Goal: Transaction & Acquisition: Purchase product/service

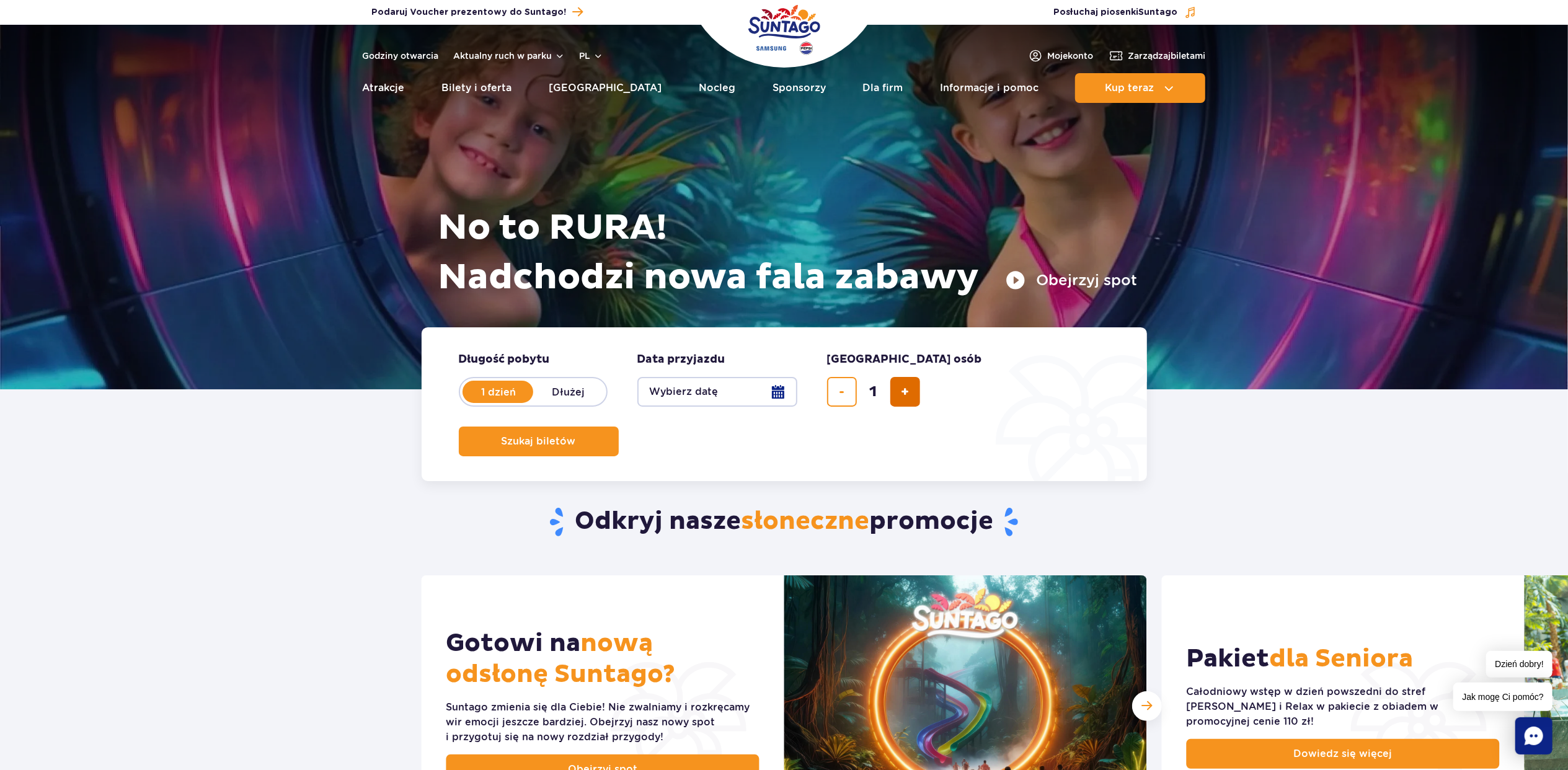
click at [891, 387] on button "dodaj bilet" at bounding box center [906, 391] width 30 height 30
type input "2"
click at [1117, 385] on form "Długość pobytu długość pobytu w hero 1 dzień Dłużej Data przyjazdu data przyjaz…" at bounding box center [784, 404] width 726 height 154
click at [619, 426] on button "Szukaj biletów" at bounding box center [539, 441] width 160 height 30
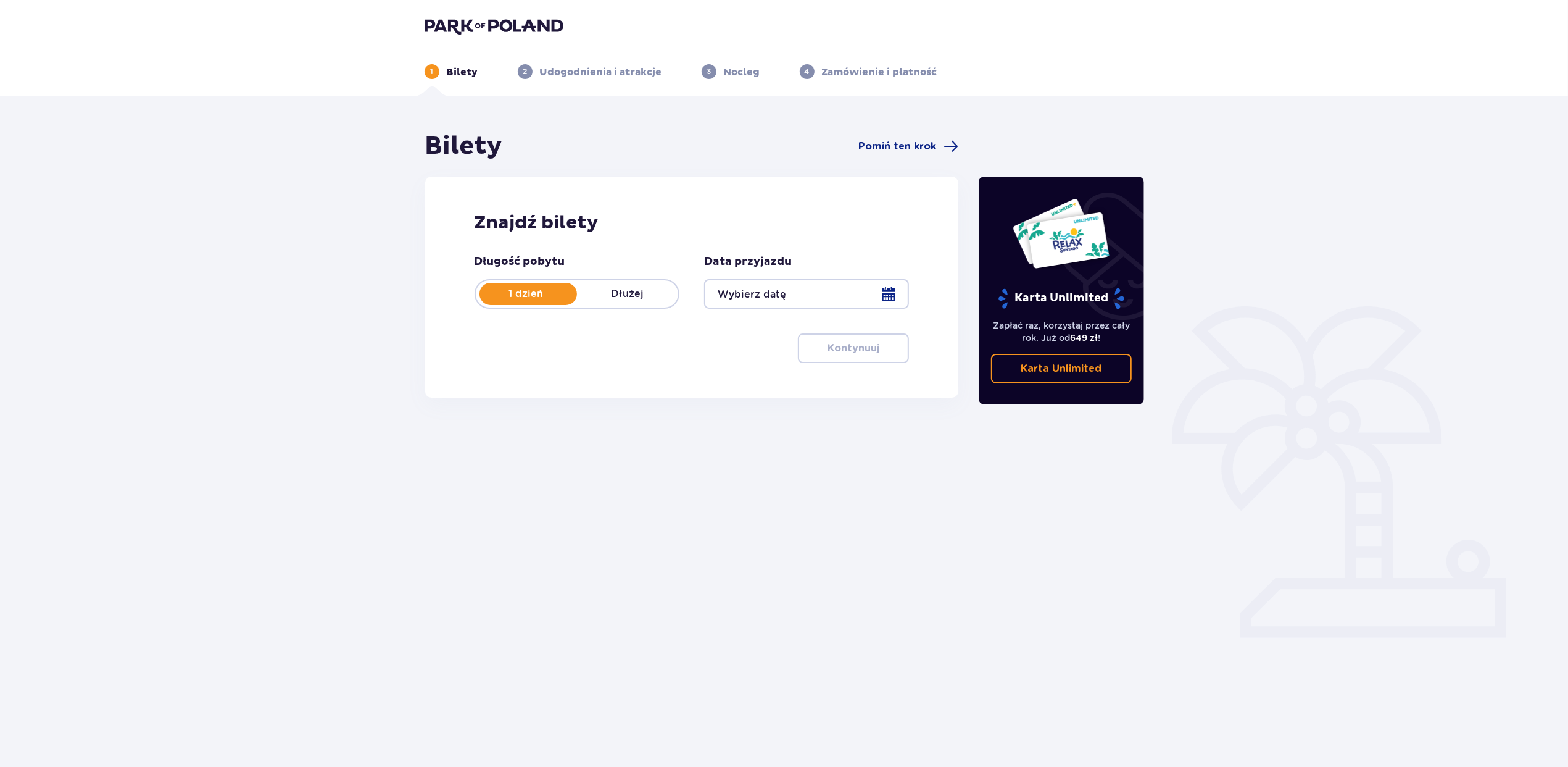
click at [869, 302] on div at bounding box center [806, 294] width 205 height 30
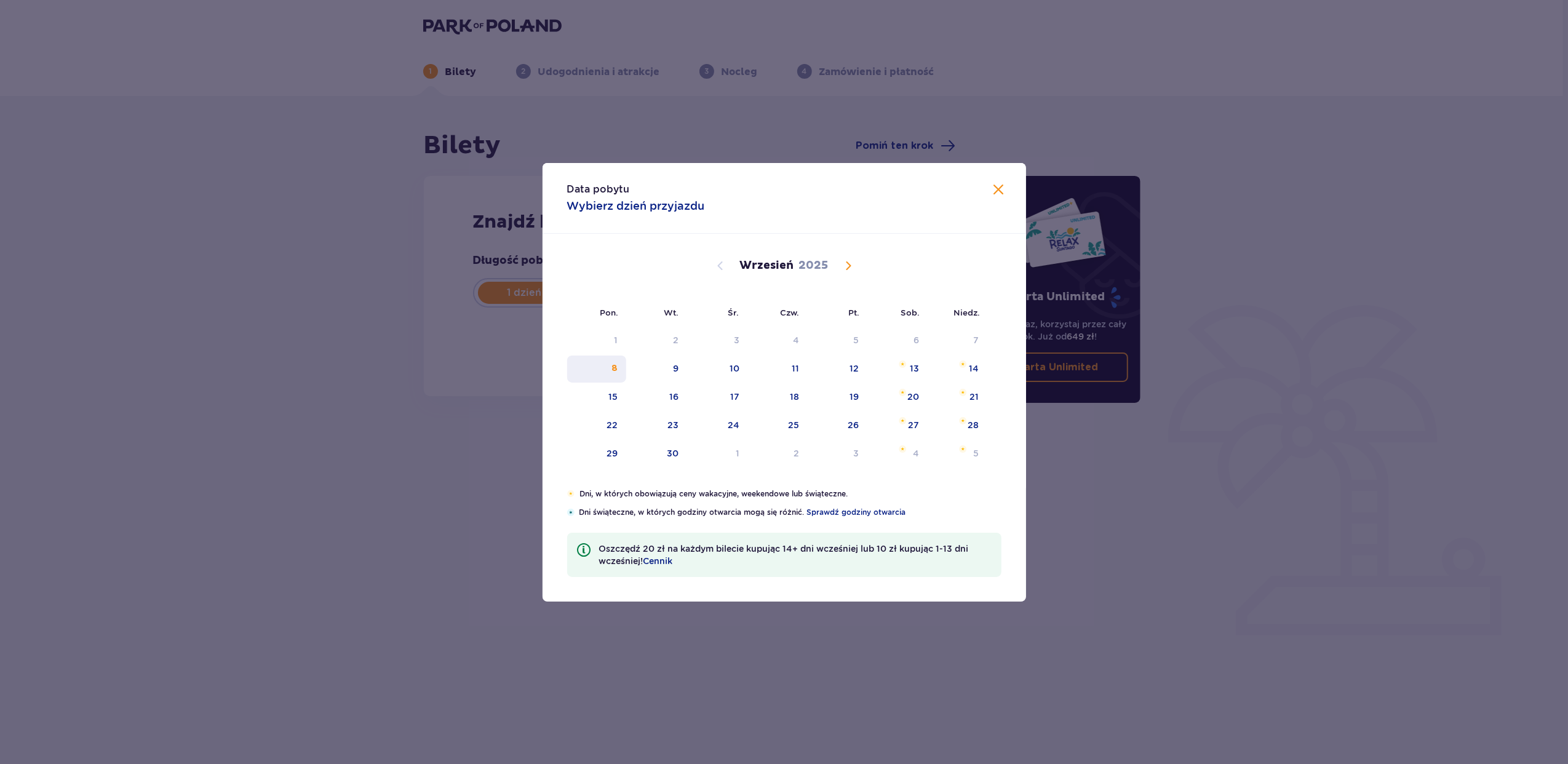
click at [615, 366] on div "8" at bounding box center [614, 368] width 6 height 12
type input "08.09.25"
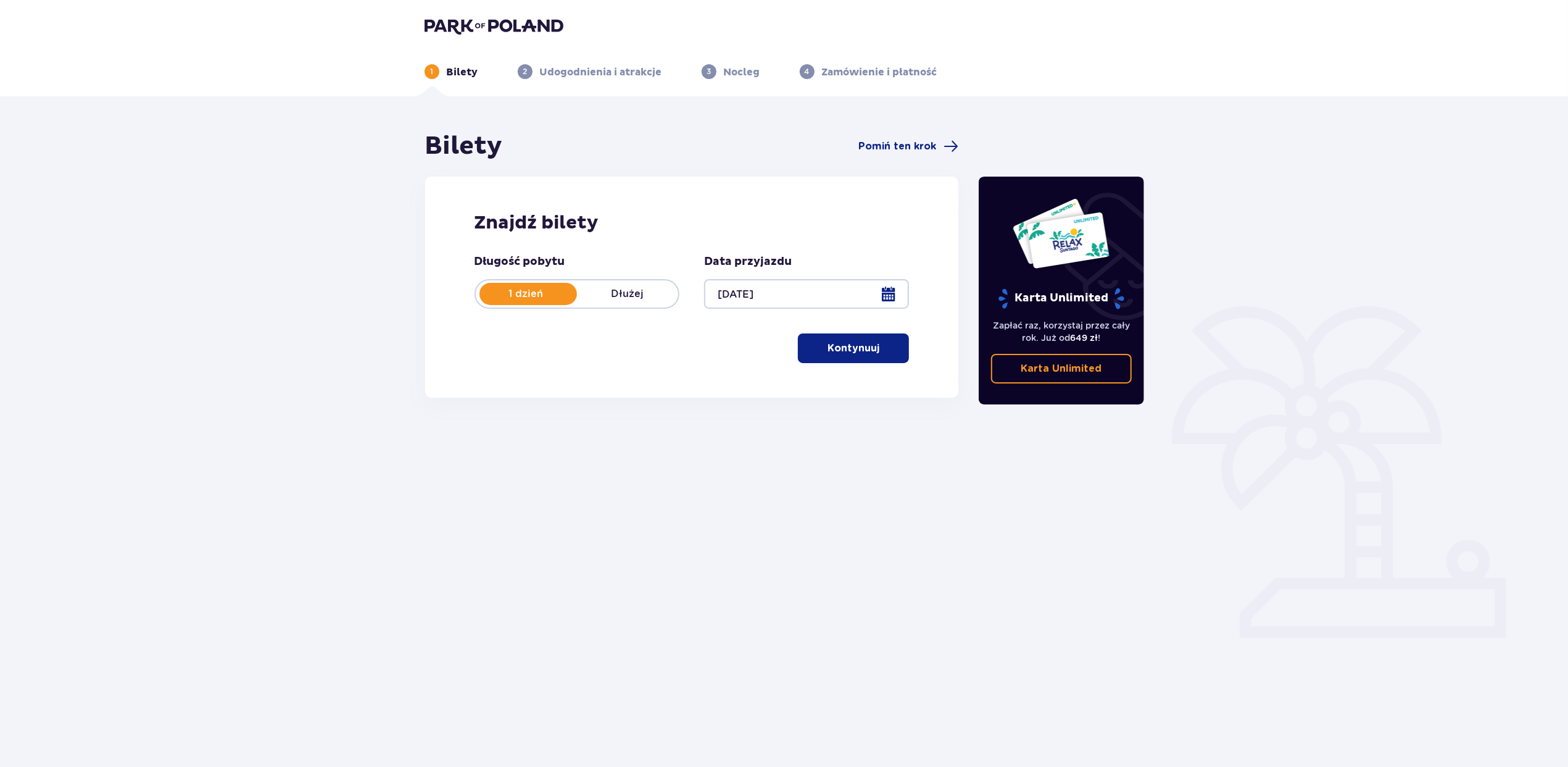
click at [842, 343] on p "Kontynuuj" at bounding box center [853, 348] width 52 height 14
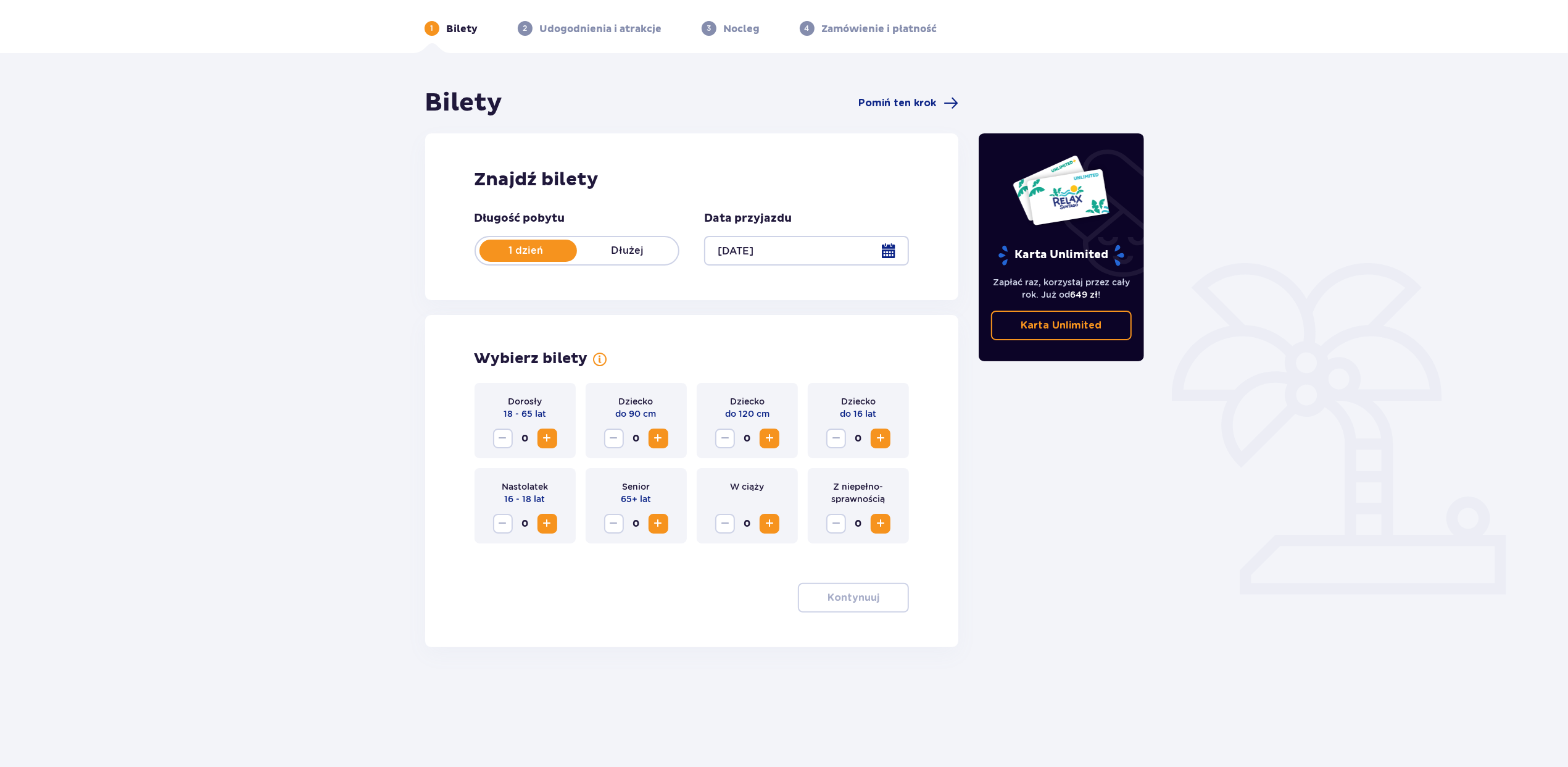
scroll to position [45, 0]
click at [538, 432] on button "Increase" at bounding box center [547, 437] width 20 height 20
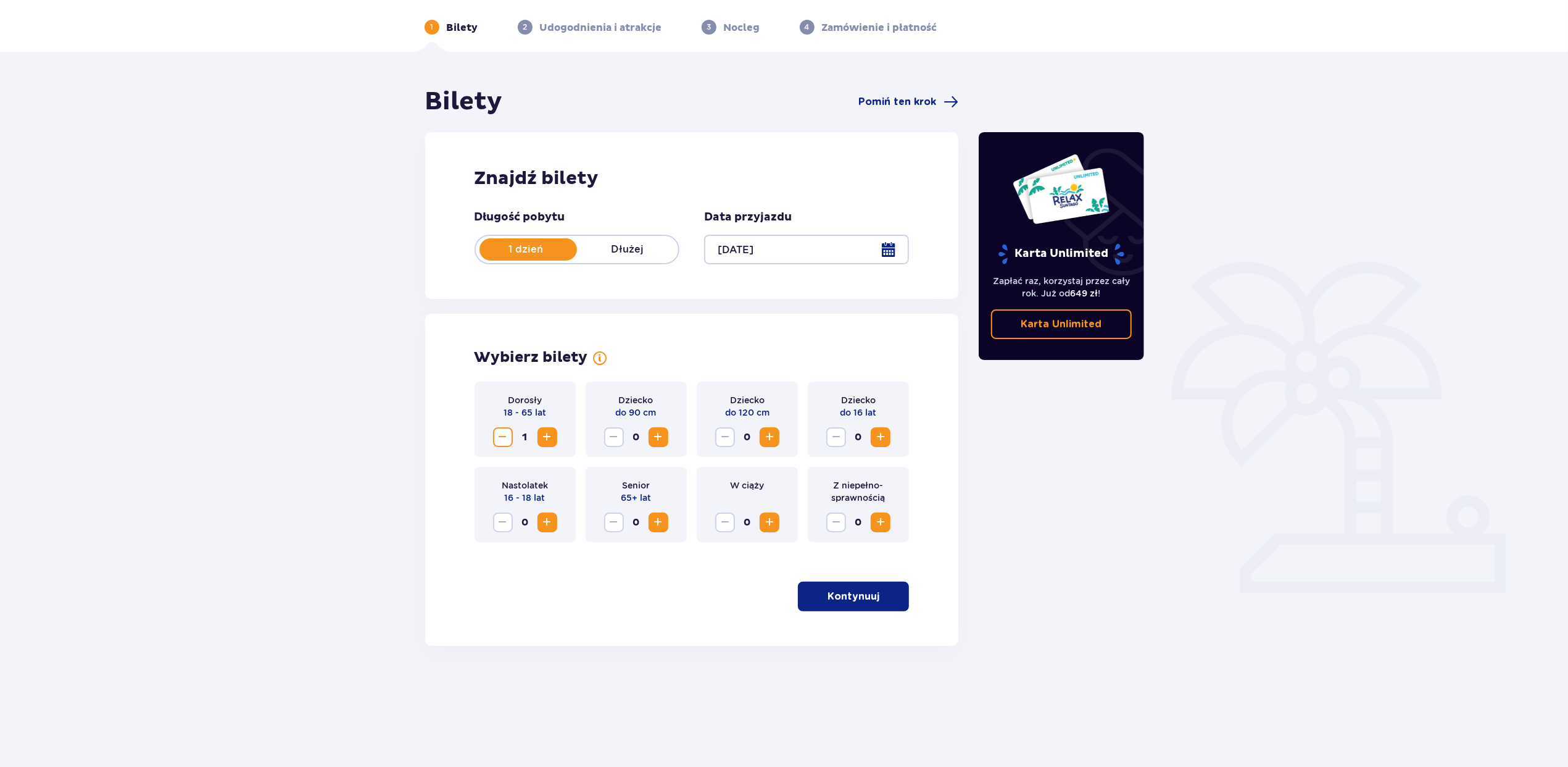
click at [882, 440] on span "Increase" at bounding box center [881, 437] width 15 height 15
click at [848, 589] on p "Kontynuuj" at bounding box center [853, 596] width 52 height 14
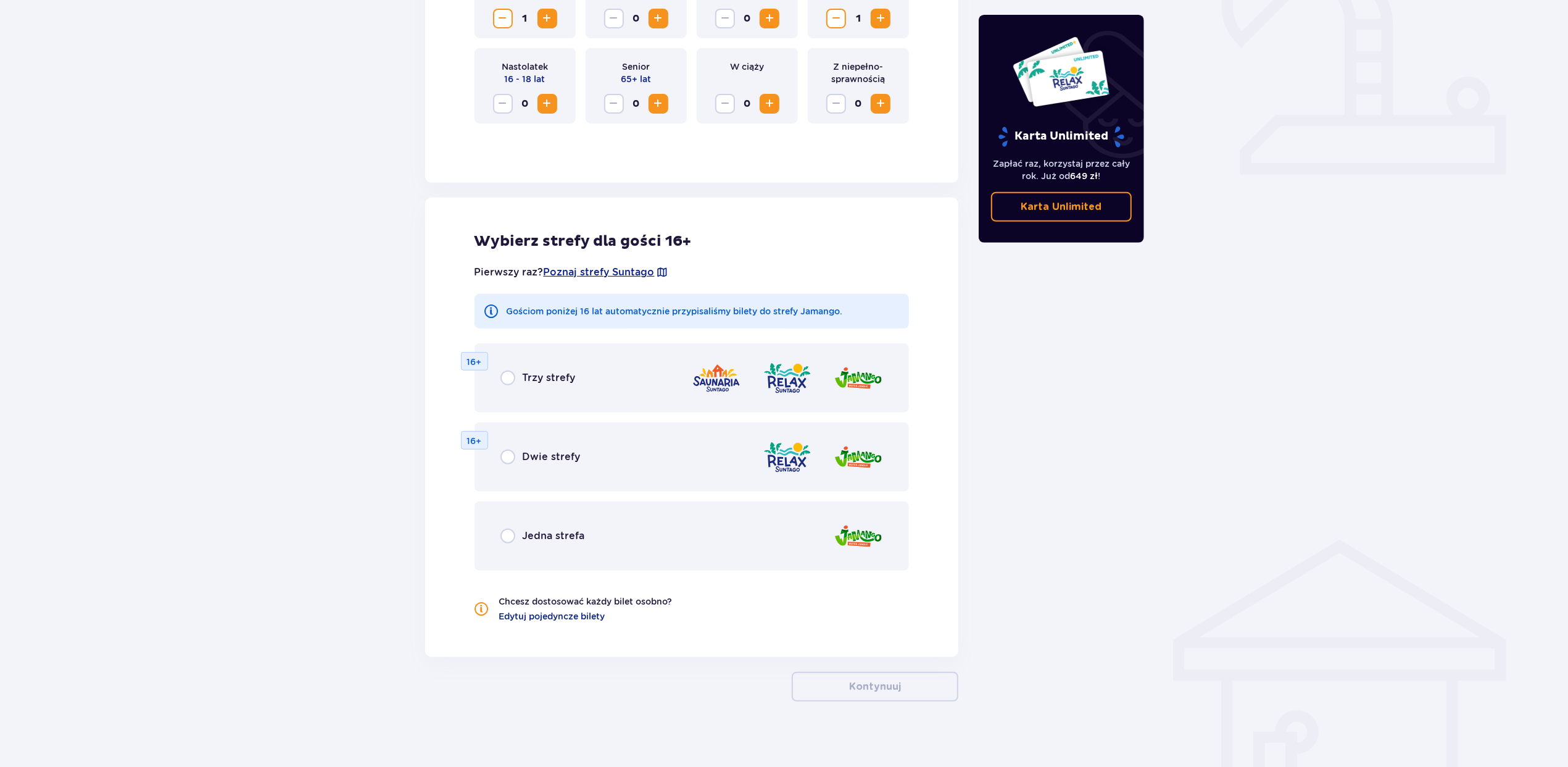
scroll to position [472, 0]
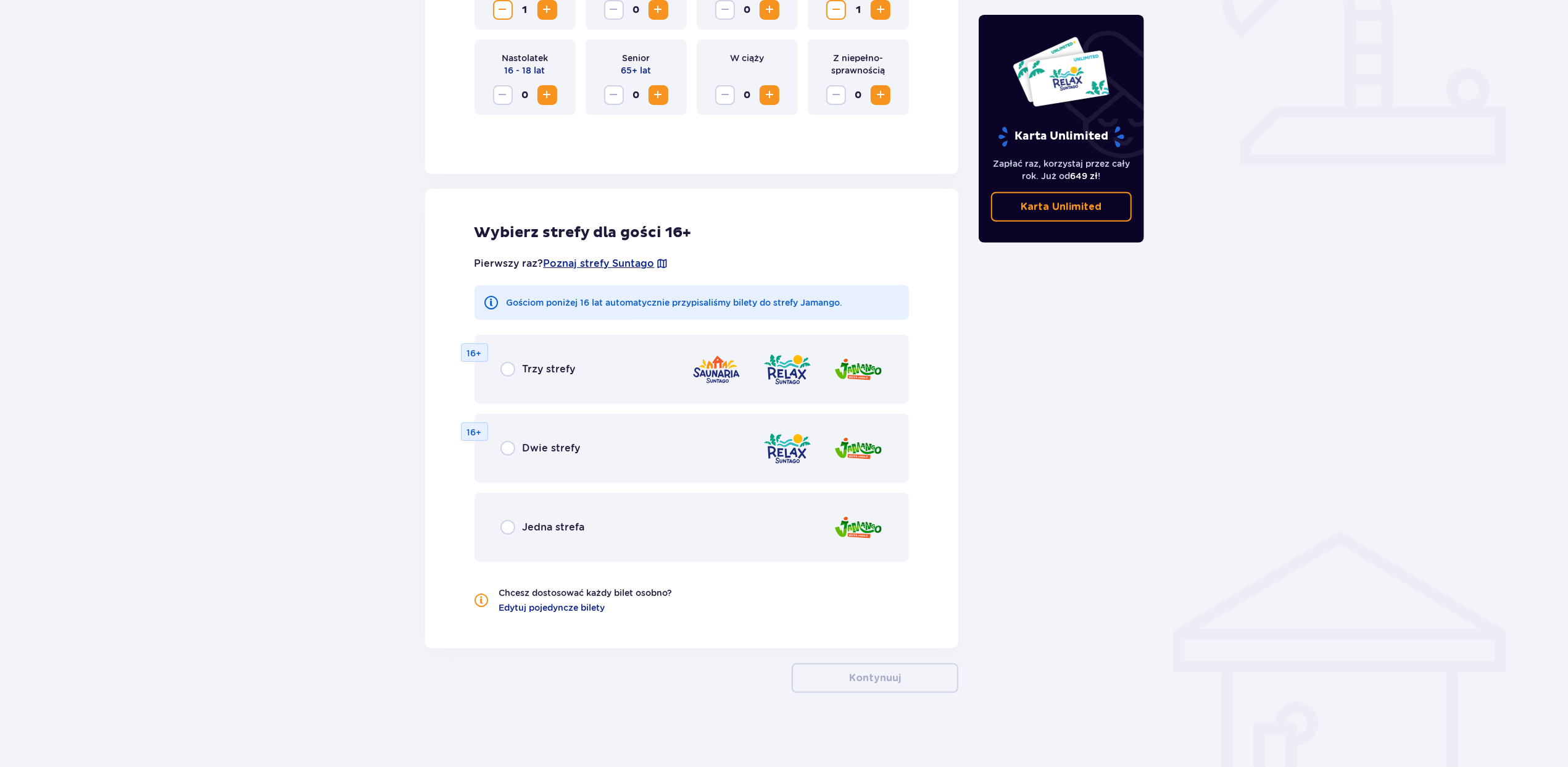
click at [558, 520] on div "Jedna strefa" at bounding box center [542, 527] width 84 height 15
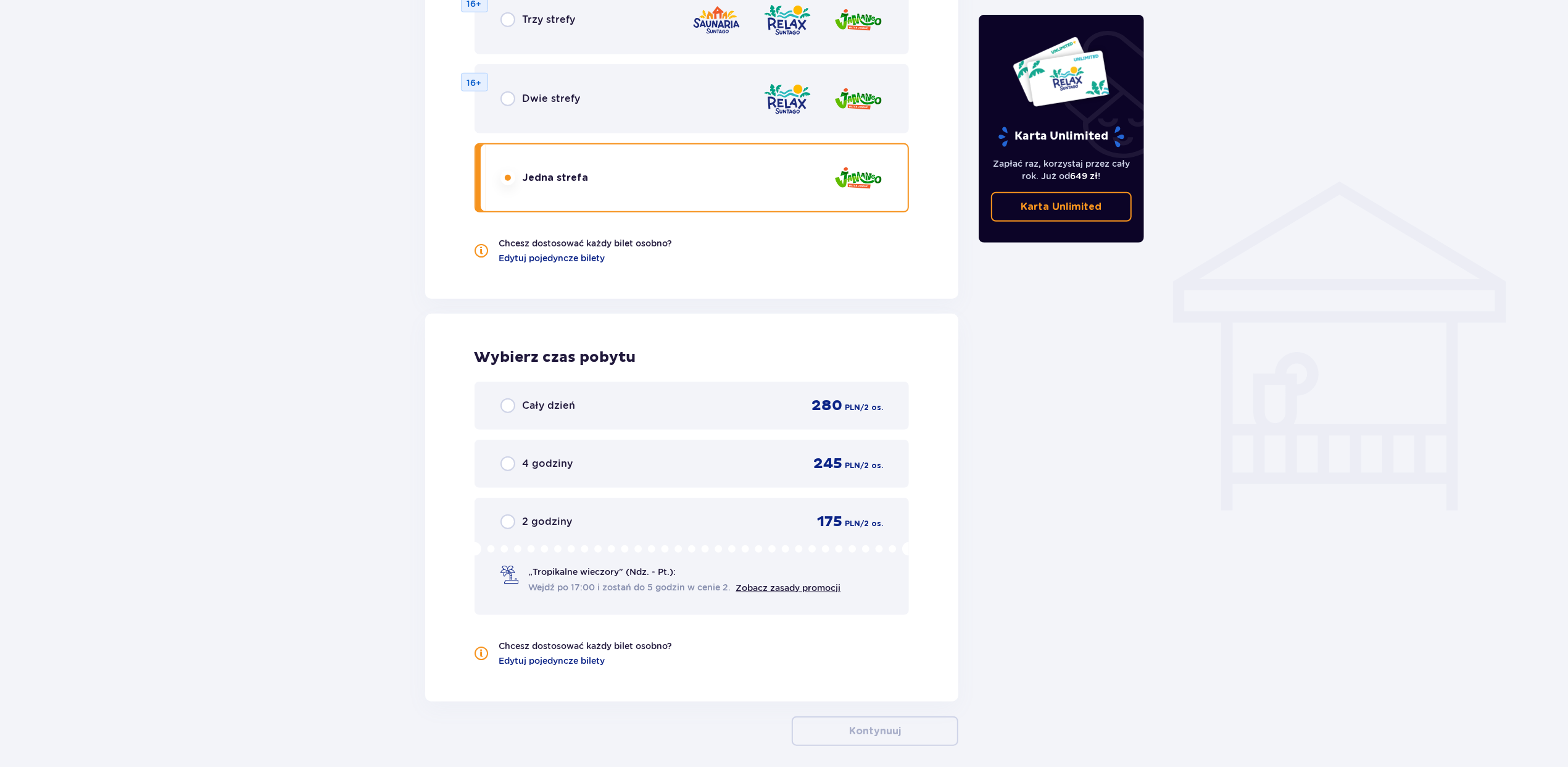
scroll to position [872, 0]
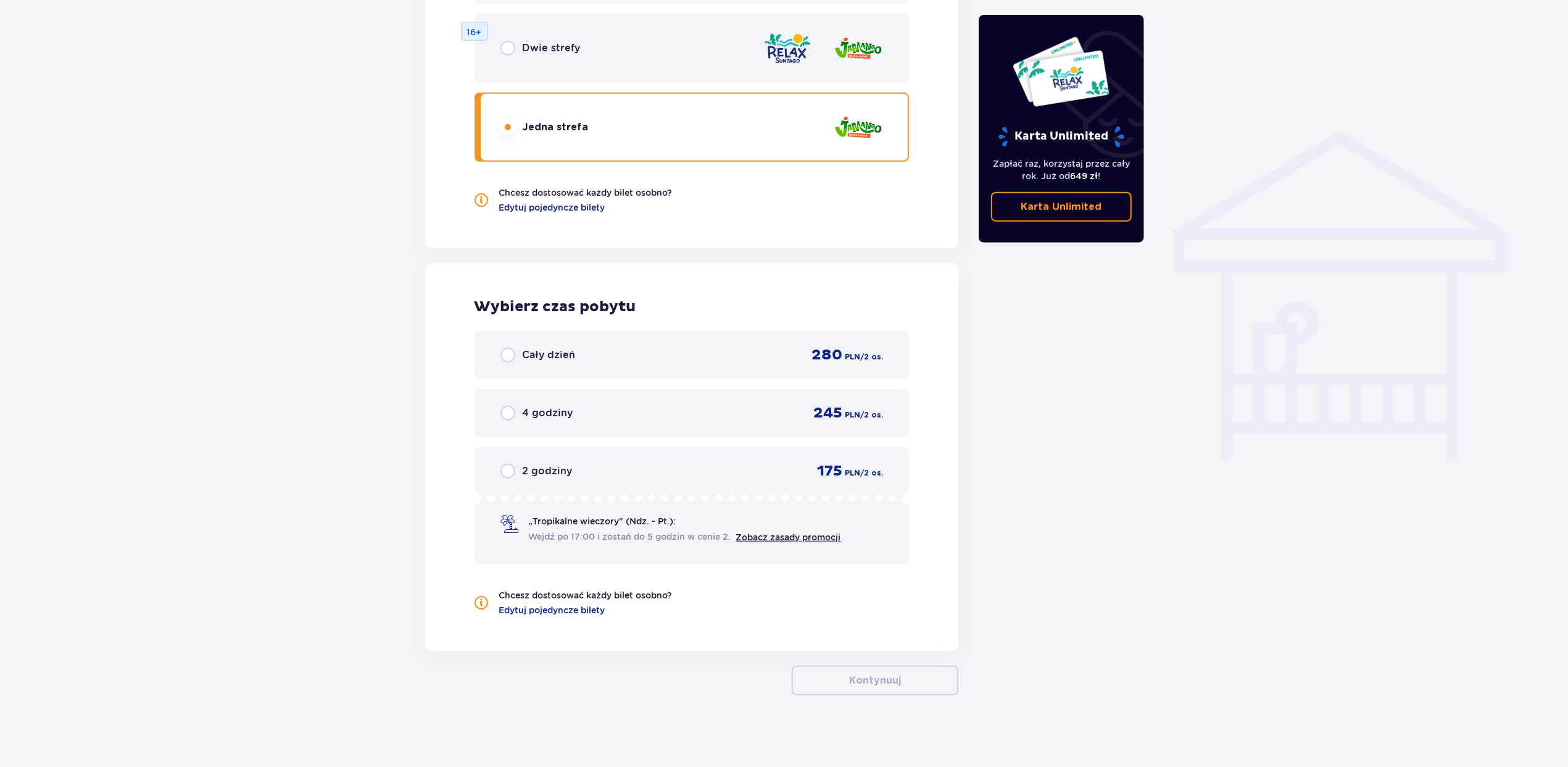
click at [572, 364] on div "Cały dzień 280 PLN / 2 os." at bounding box center [692, 355] width 383 height 18
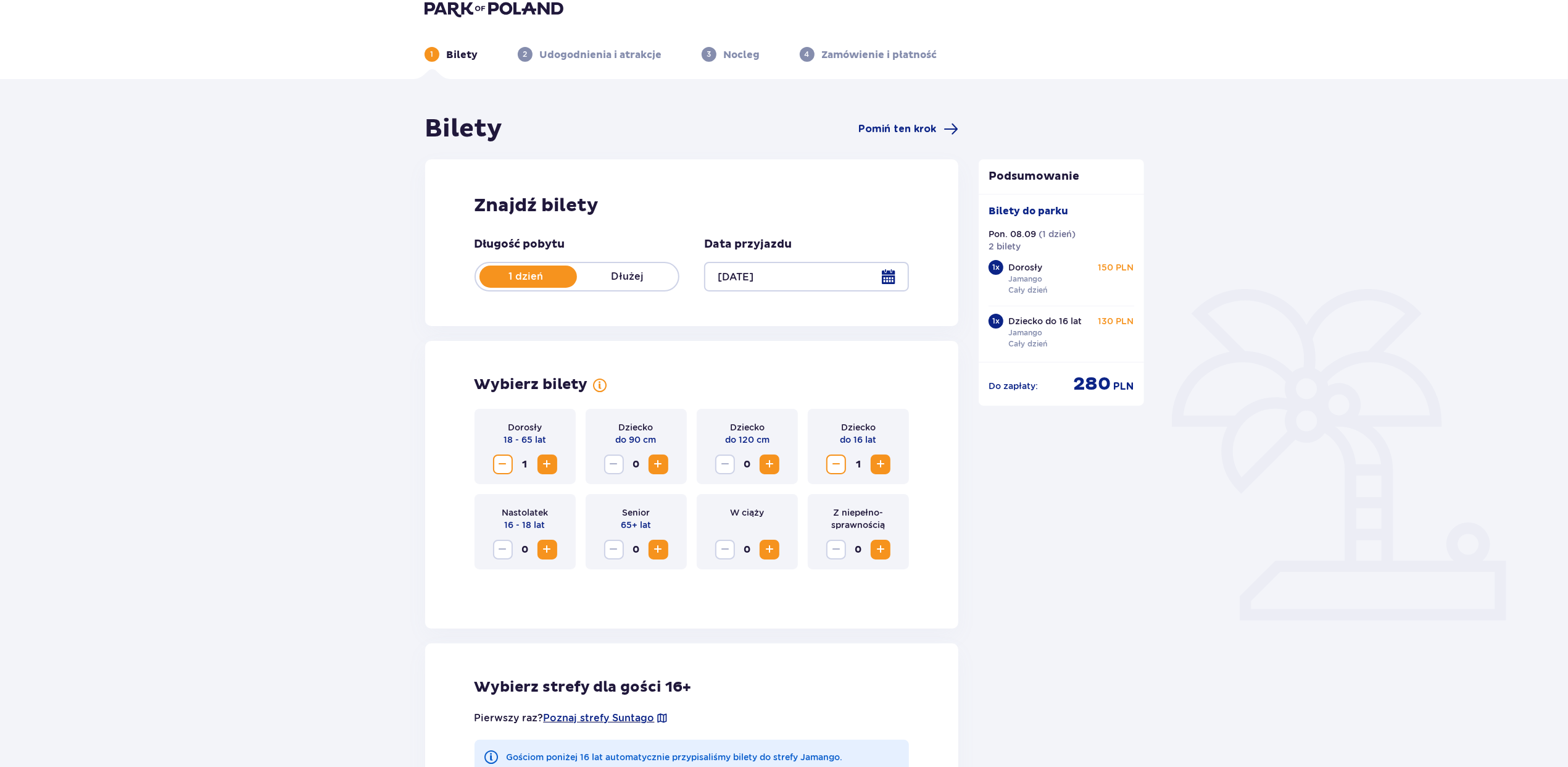
scroll to position [0, 0]
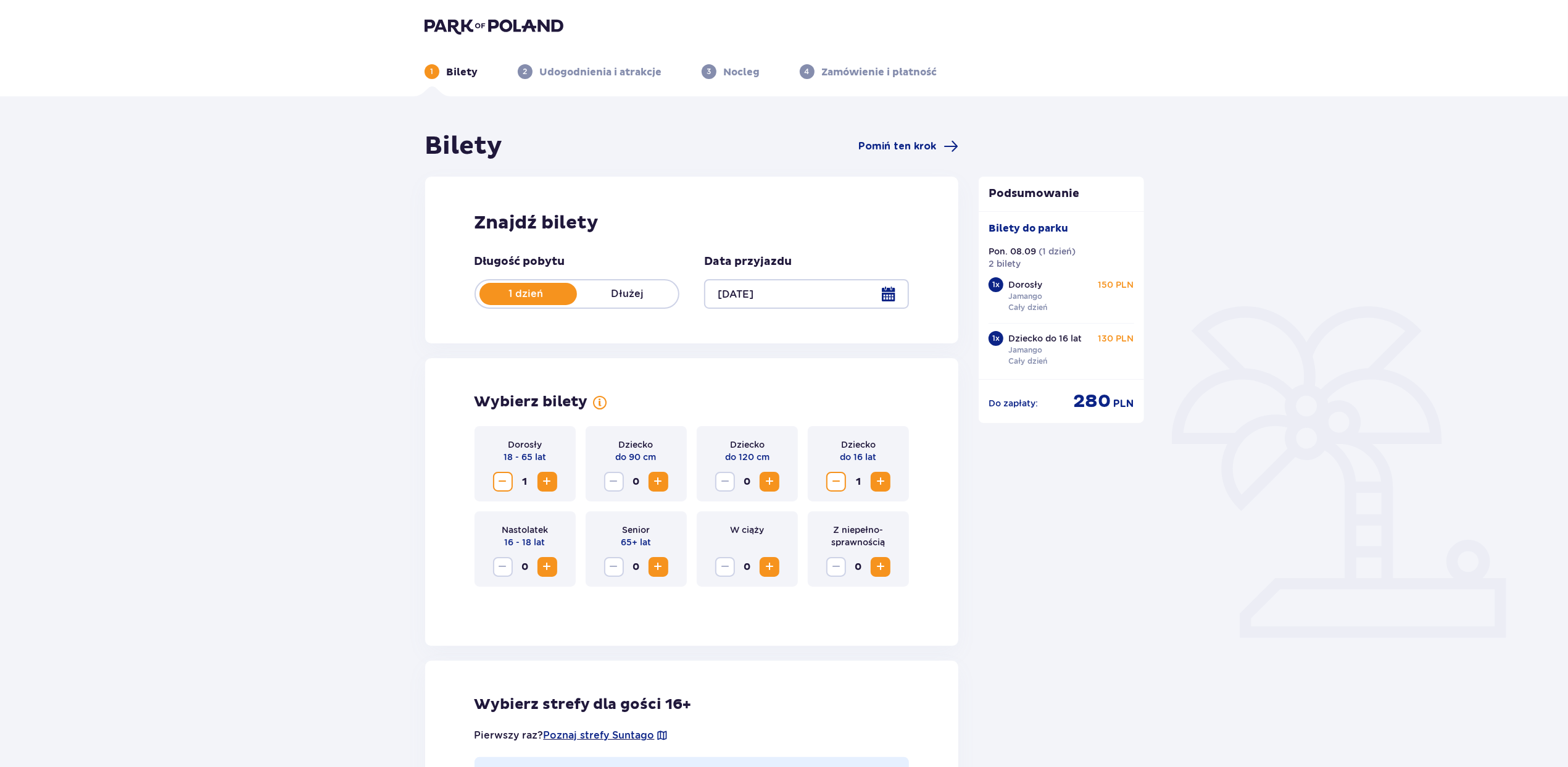
click at [638, 297] on p "Dłużej" at bounding box center [628, 294] width 101 height 14
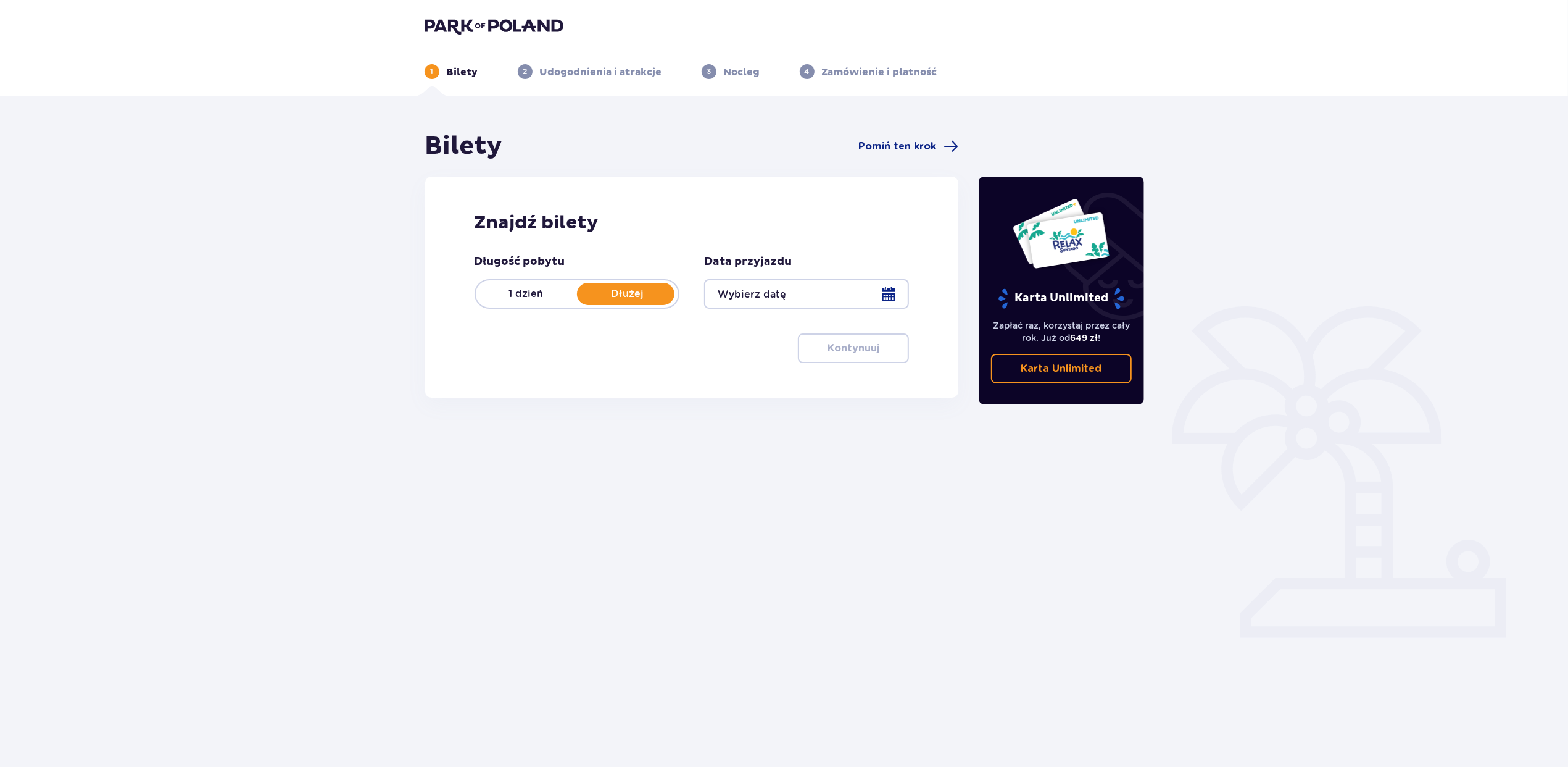
click at [828, 288] on div at bounding box center [806, 294] width 205 height 30
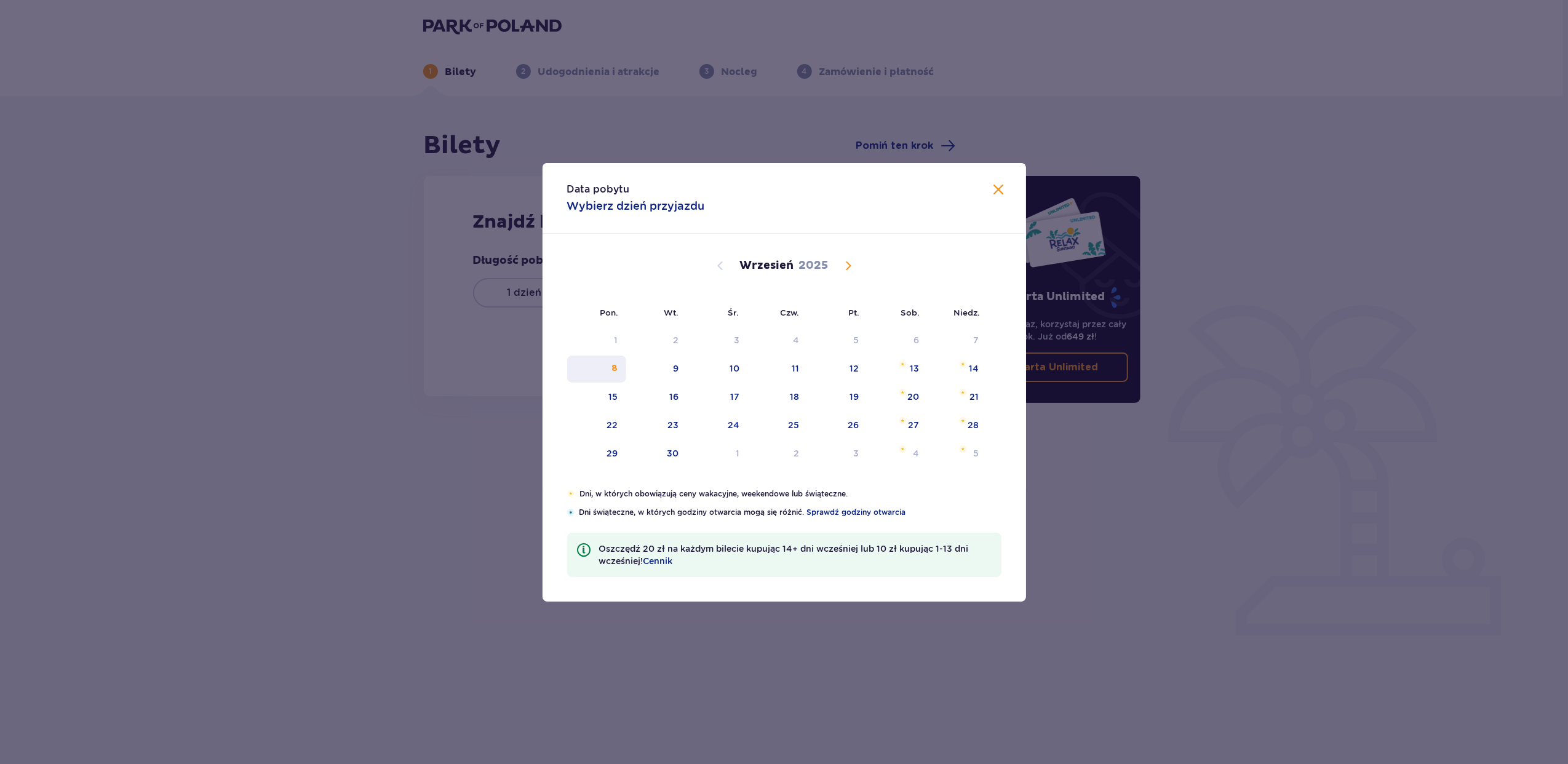
click at [606, 370] on div "8" at bounding box center [597, 369] width 60 height 27
click at [667, 366] on div "9" at bounding box center [657, 369] width 61 height 27
type input "08.09.25 - 09.09.25"
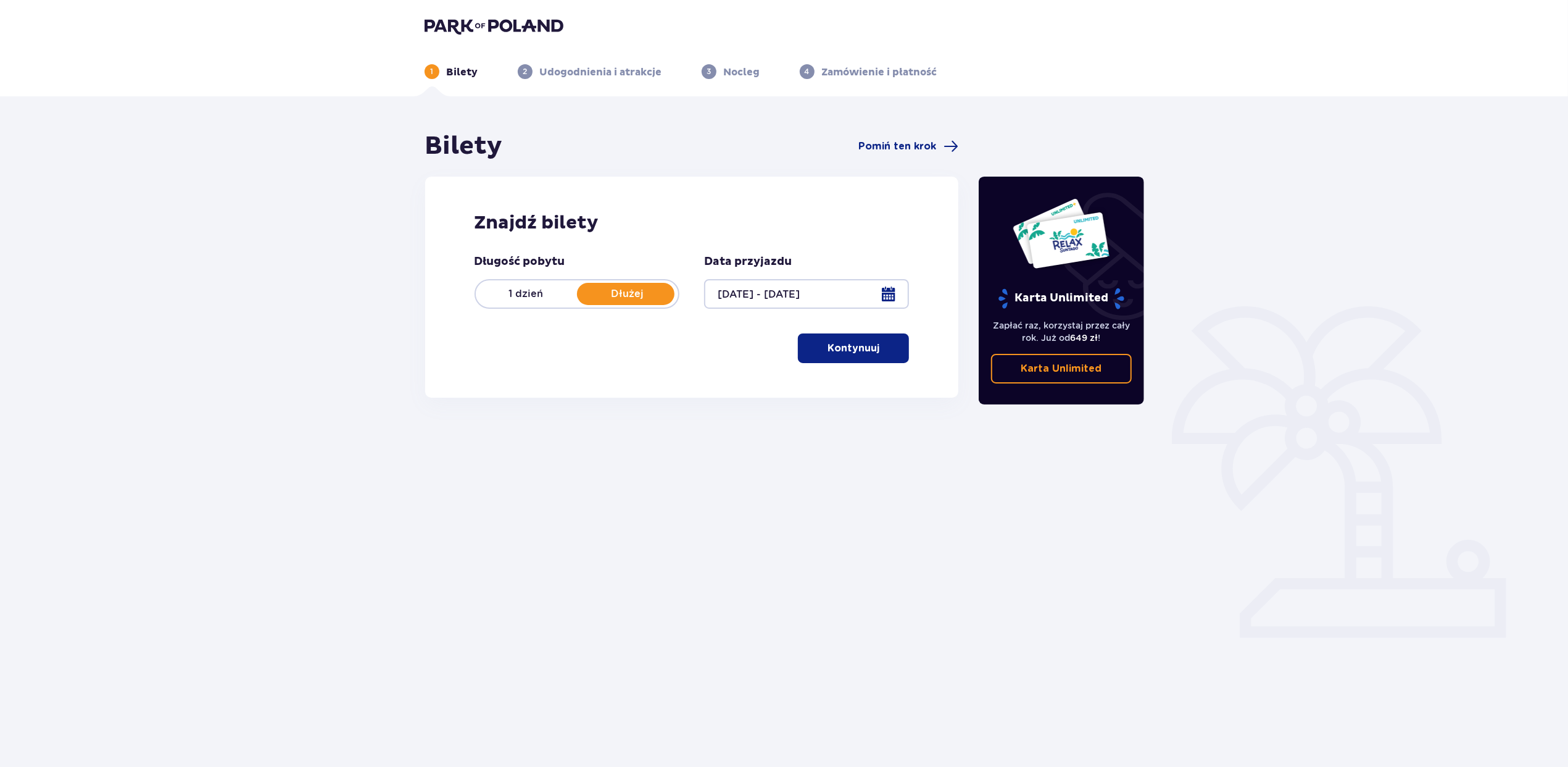
click at [813, 351] on button "Kontynuuj" at bounding box center [853, 348] width 111 height 30
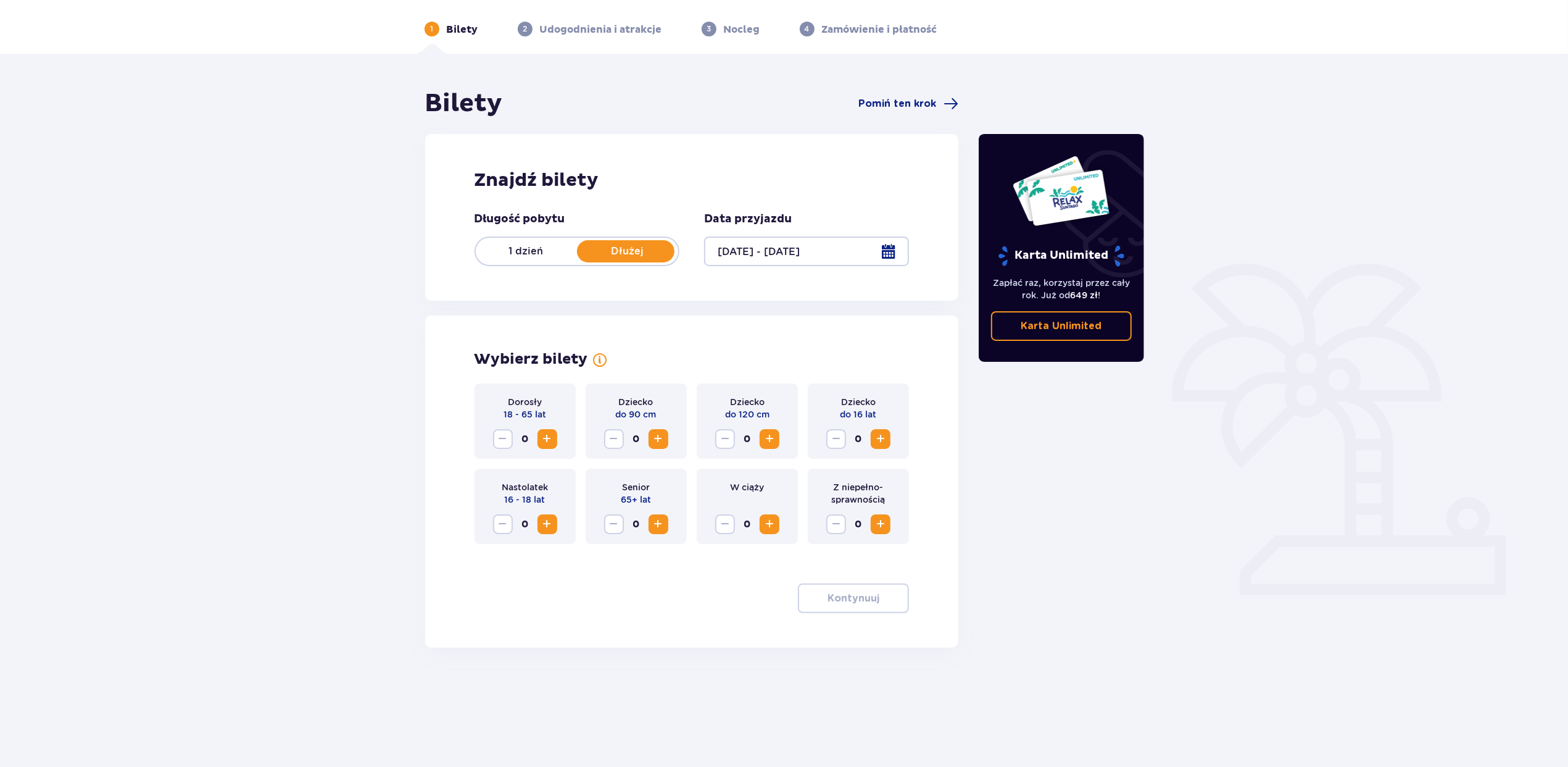
scroll to position [45, 0]
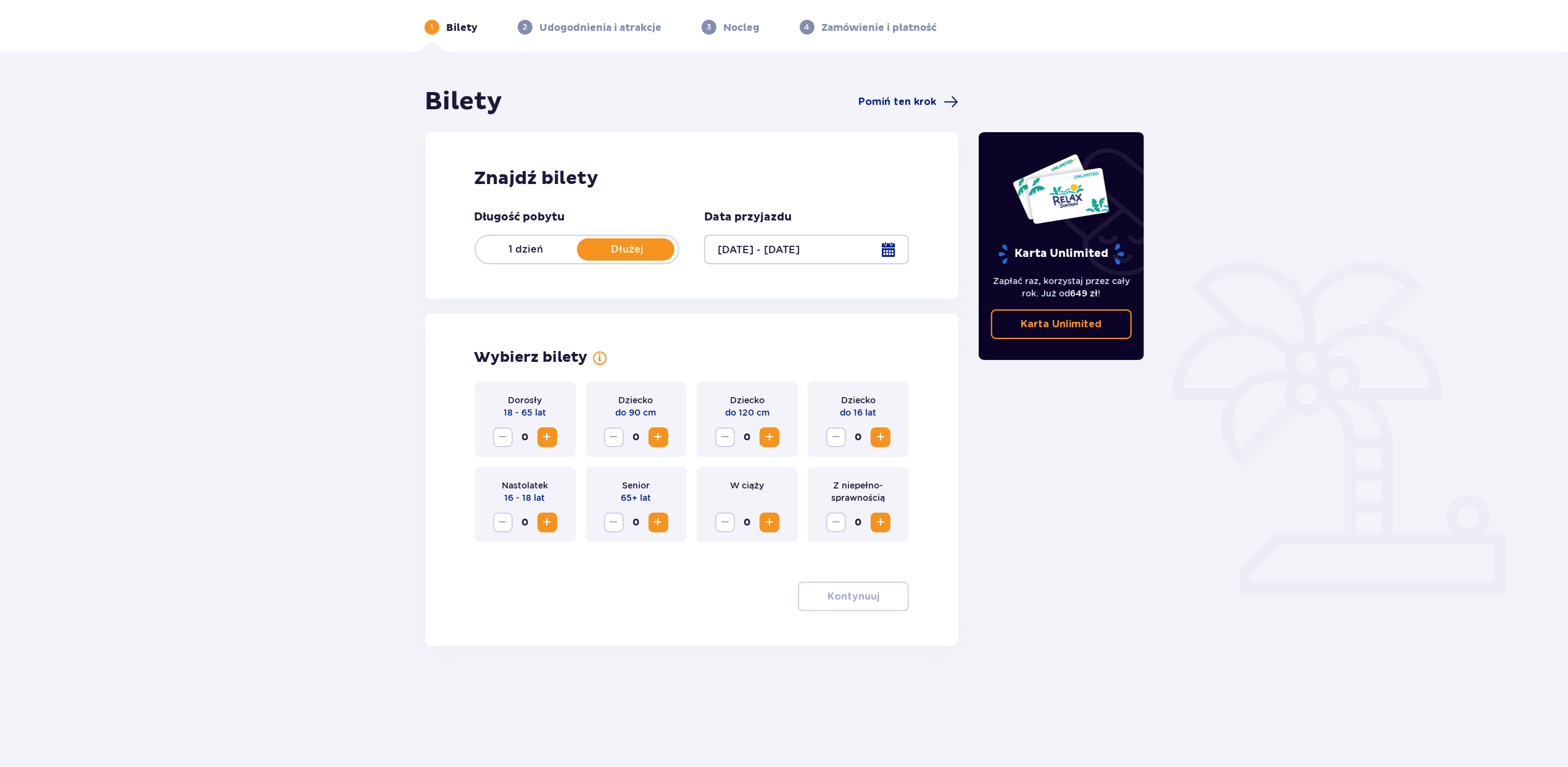
click at [545, 445] on span "Increase" at bounding box center [547, 437] width 15 height 15
click at [882, 439] on span "Increase" at bounding box center [881, 437] width 15 height 15
click at [877, 578] on div "Dorosły 18 - 65 lat 1 Dziecko do 90 cm 0 Dziecko do 120 cm 0 Dziecko do 16 lat …" at bounding box center [692, 497] width 435 height 230
click at [876, 587] on button "Kontynuuj" at bounding box center [853, 596] width 111 height 30
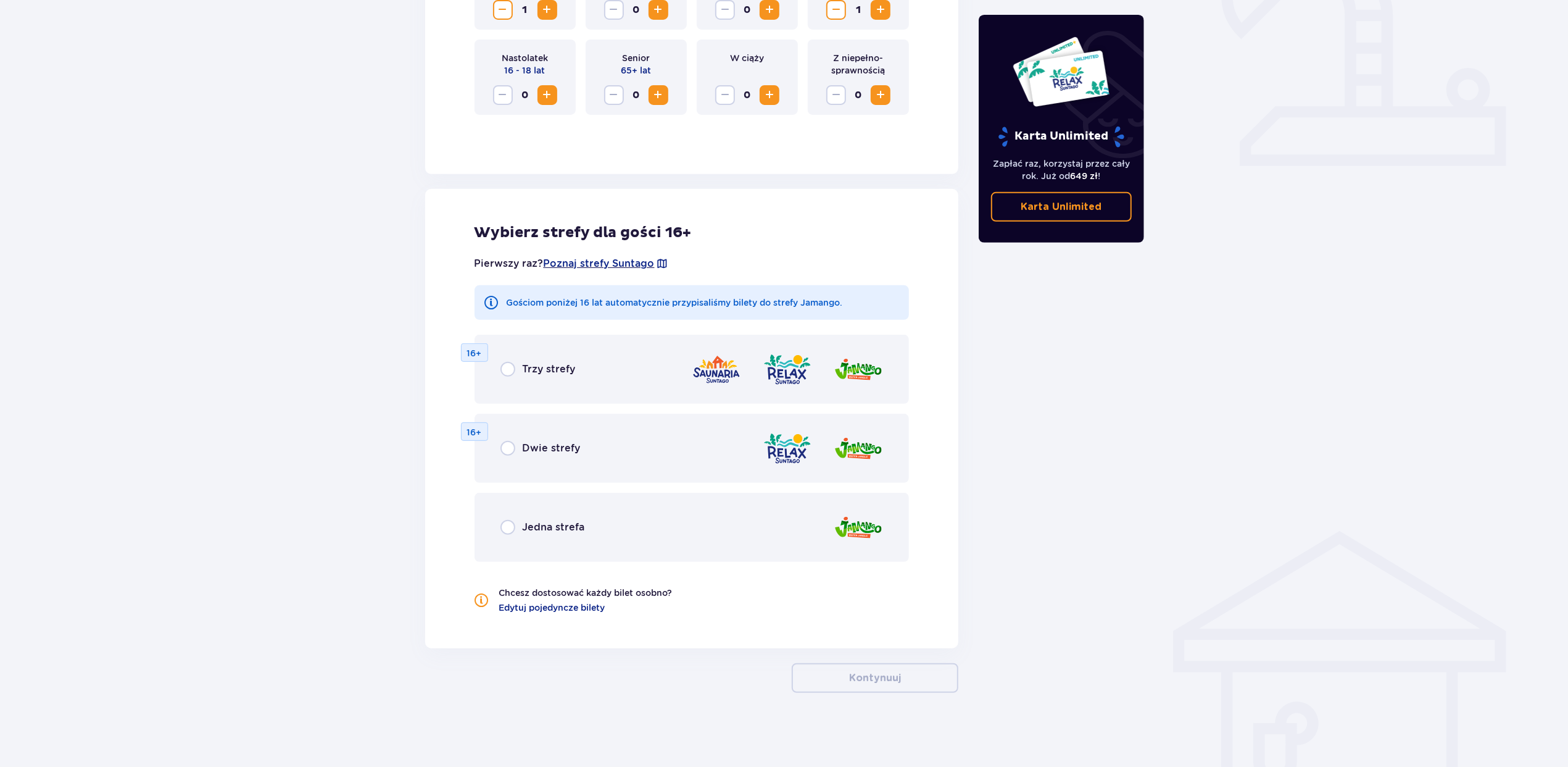
click at [544, 524] on p "Jedna strefa" at bounding box center [554, 527] width 62 height 14
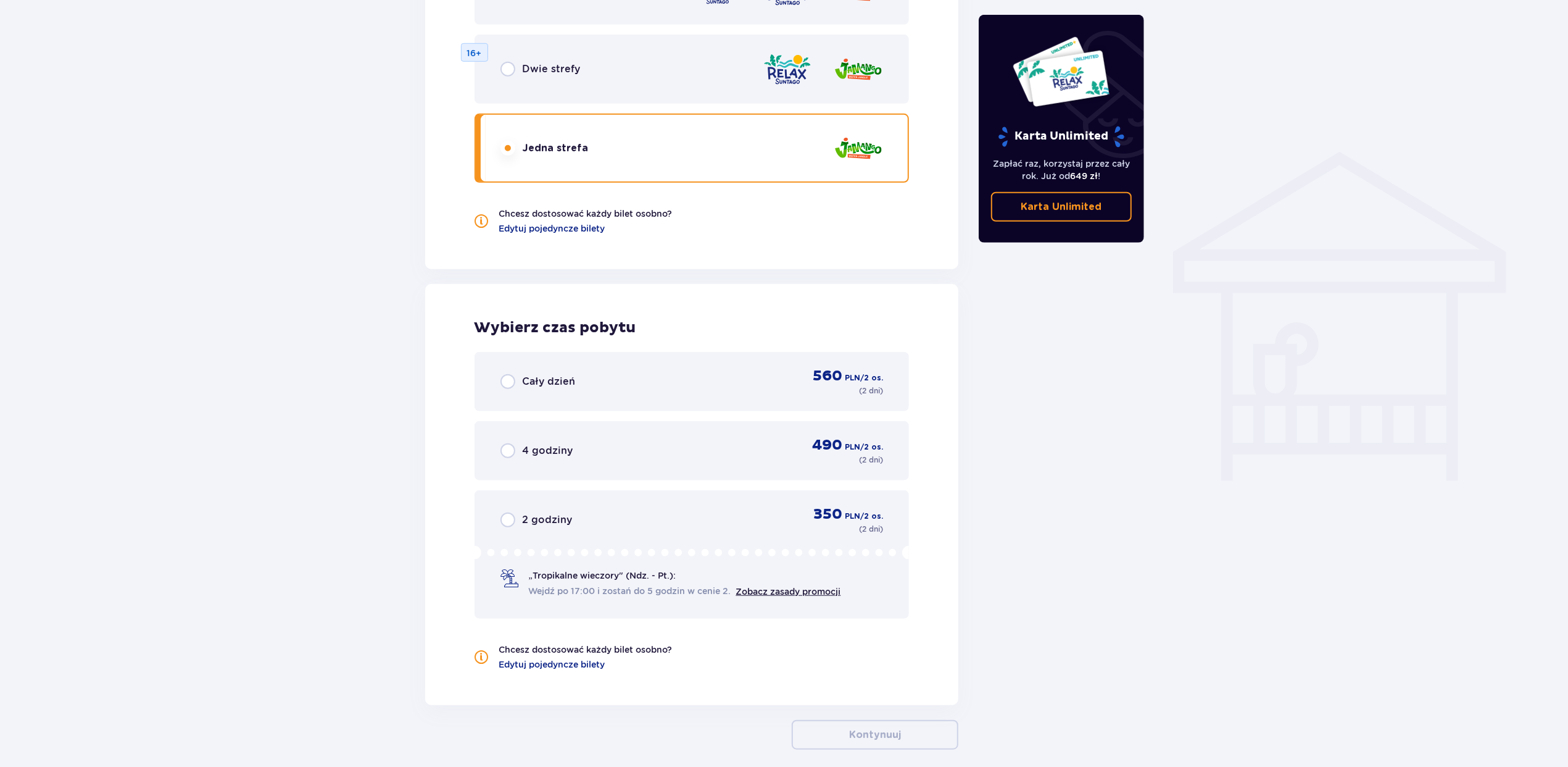
scroll to position [904, 0]
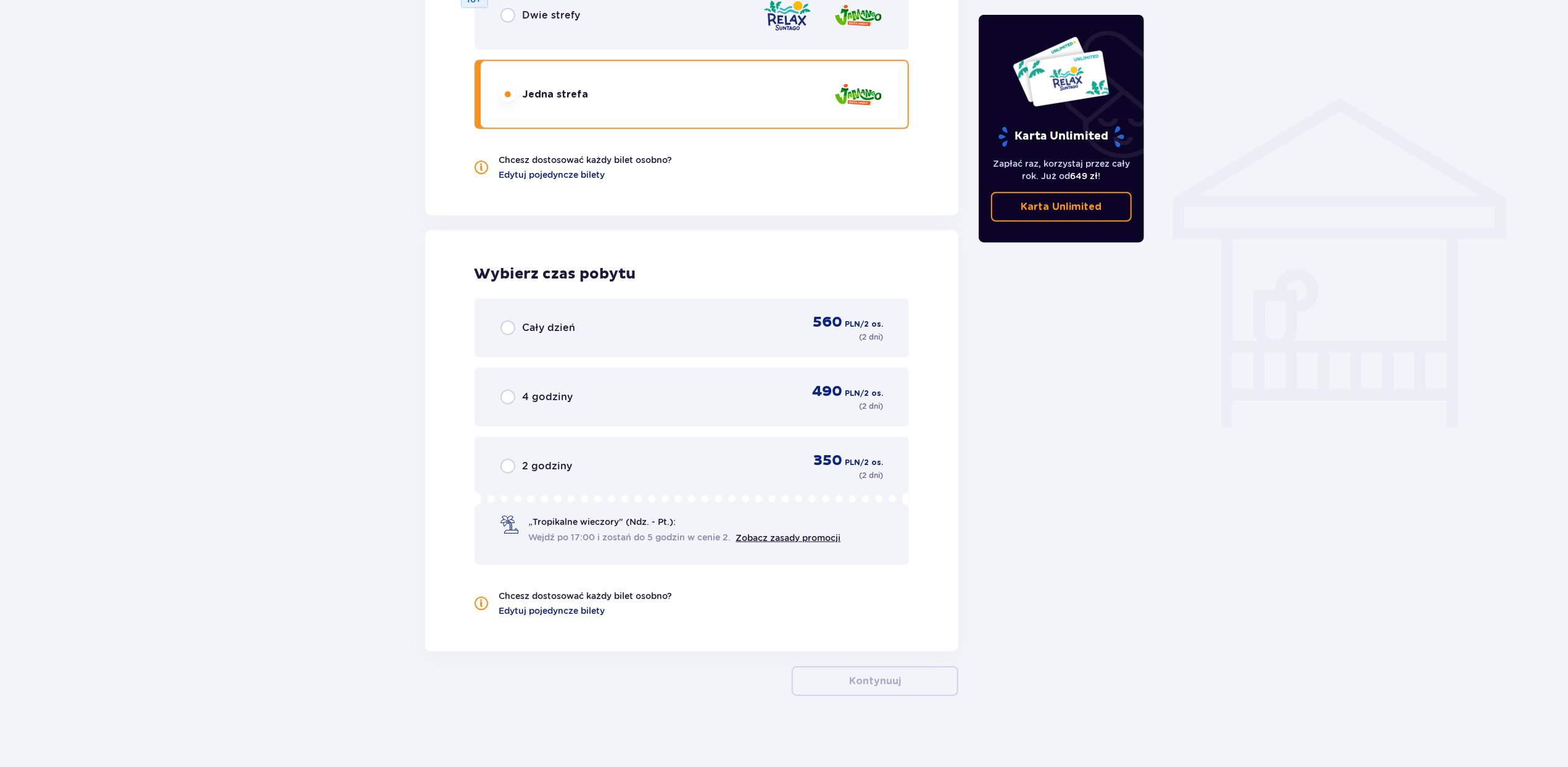
click at [583, 324] on div "Cały dzień 560 PLN / 2 os. ( 2 dni )" at bounding box center [692, 328] width 383 height 30
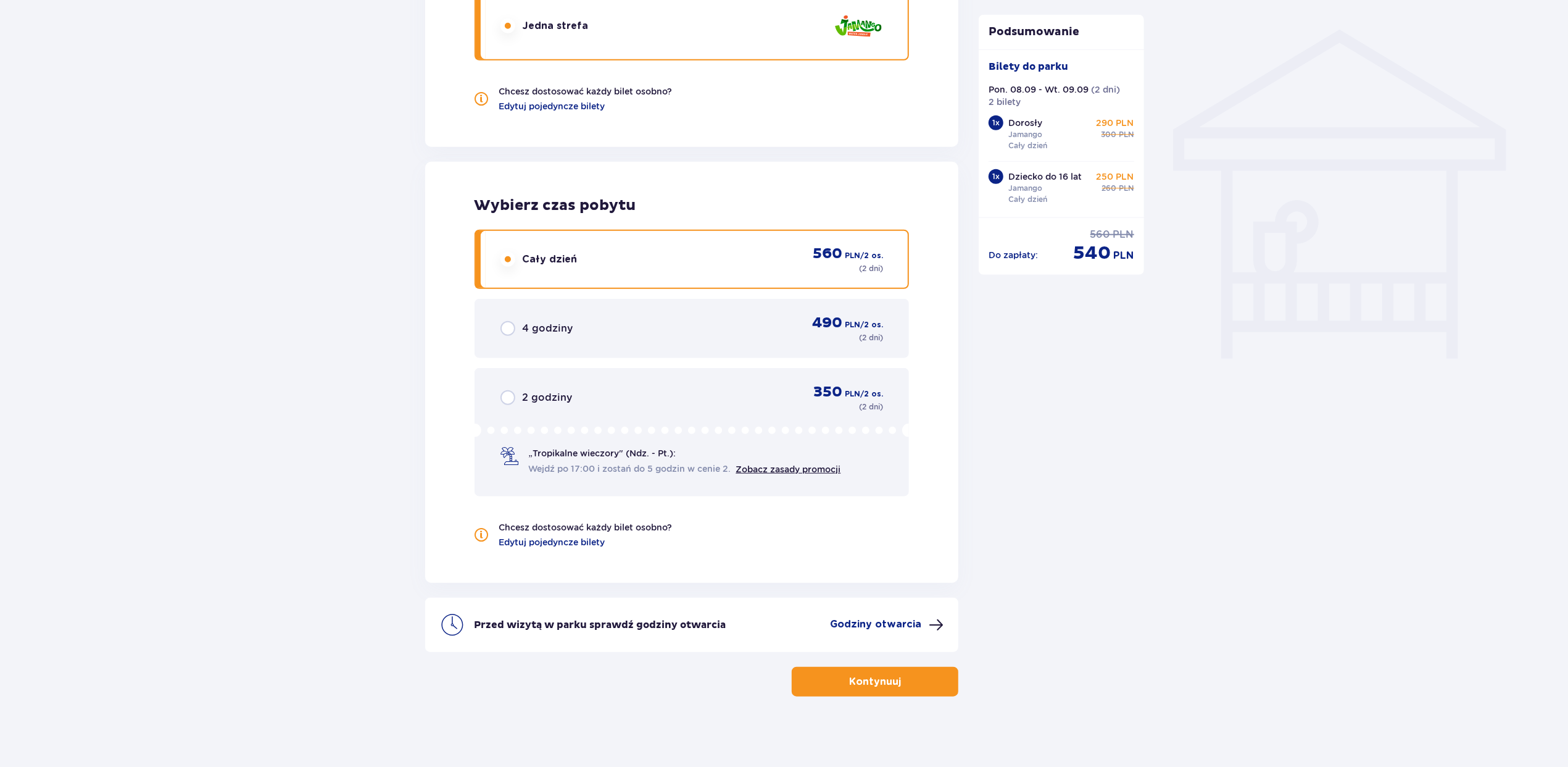
scroll to position [974, 0]
